Goal: Task Accomplishment & Management: Complete application form

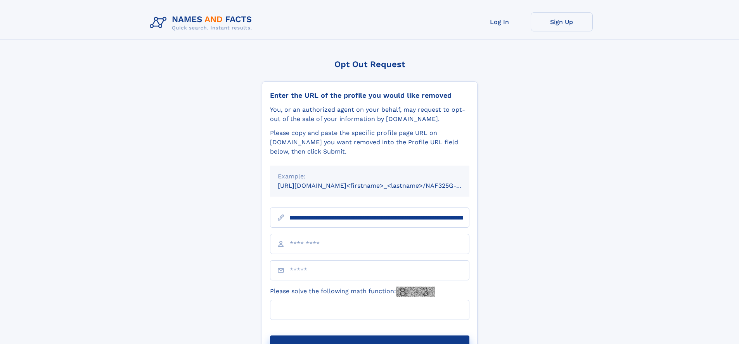
scroll to position [0, 98]
type input "**********"
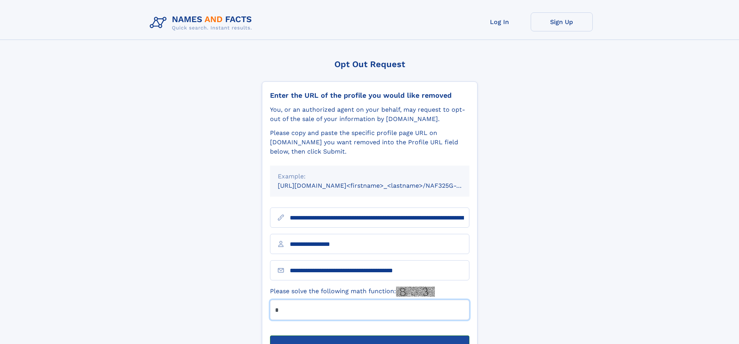
type input "*"
click at [369, 336] on button "Submit Opt Out Request" at bounding box center [369, 348] width 199 height 25
